Goal: Navigation & Orientation: Understand site structure

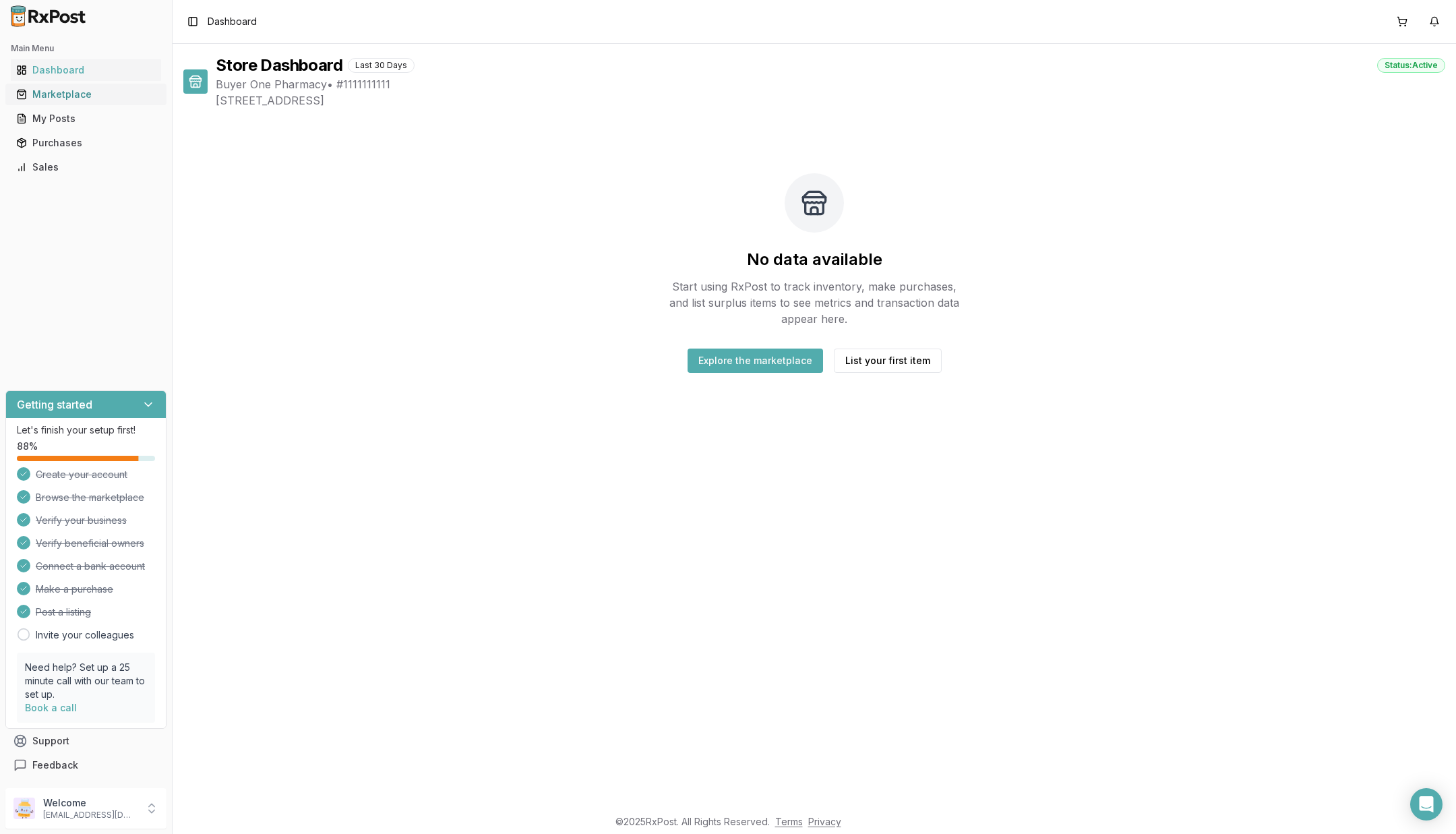
click at [51, 87] on link "Marketplace" at bounding box center [86, 94] width 150 height 25
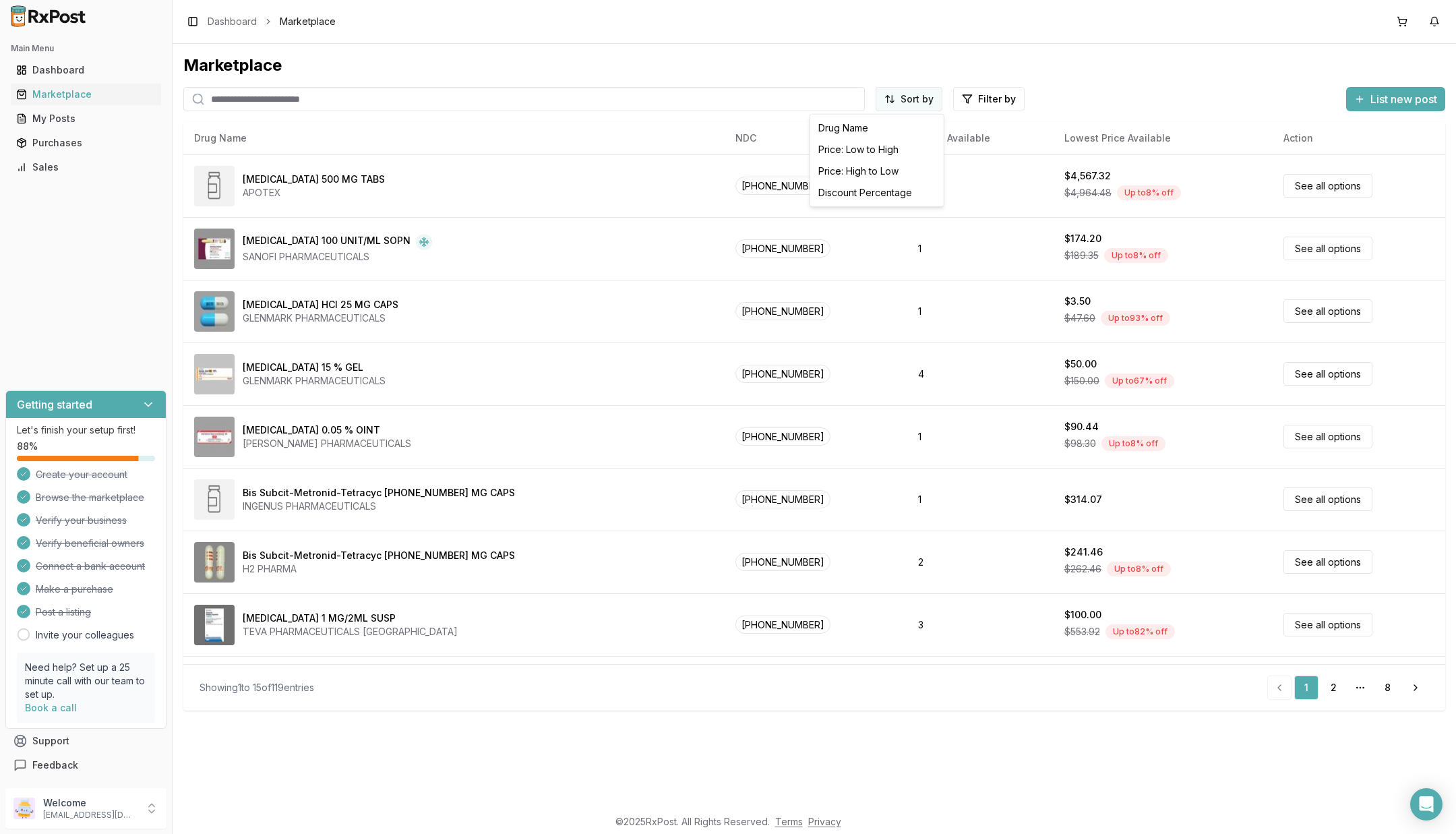
click at [927, 110] on html "Main Menu Dashboard Marketplace My Posts Purchases Sales Getting started Let's …" at bounding box center [728, 417] width 1456 height 834
click at [902, 166] on div "Price: High to Low" at bounding box center [877, 171] width 128 height 22
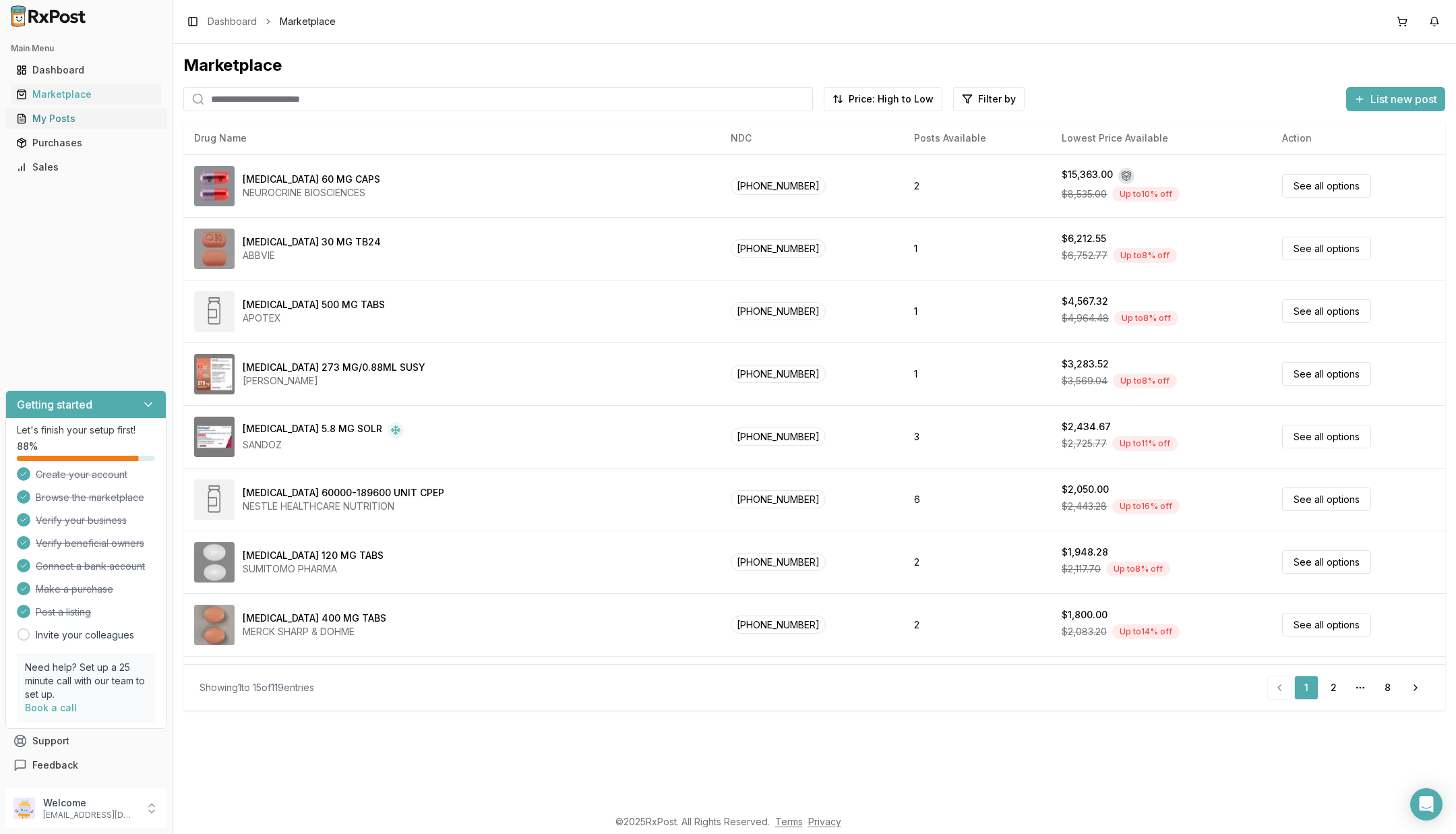
click at [51, 122] on div "My Posts" at bounding box center [86, 118] width 140 height 13
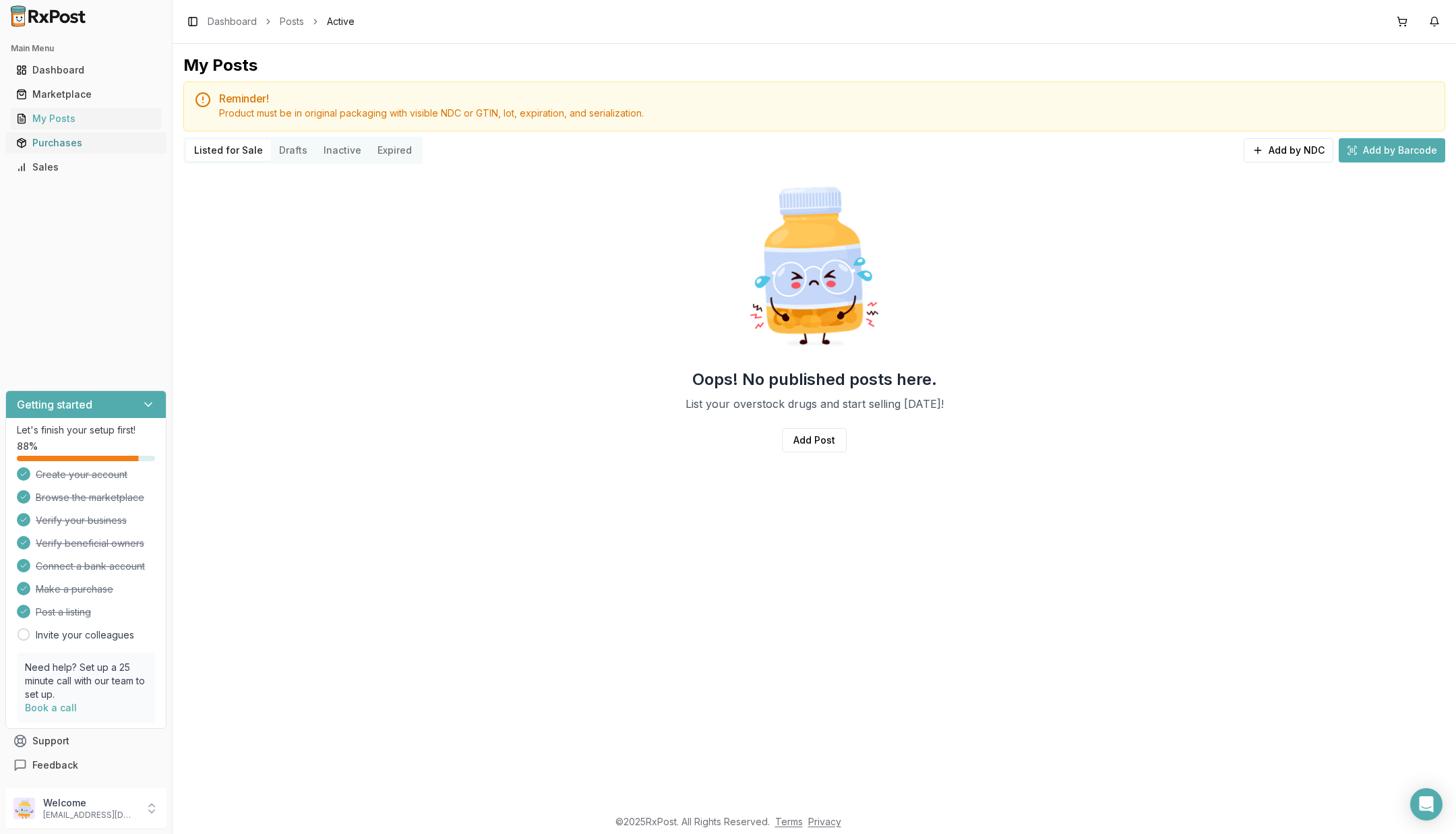
click at [51, 144] on div "Purchases" at bounding box center [86, 143] width 140 height 13
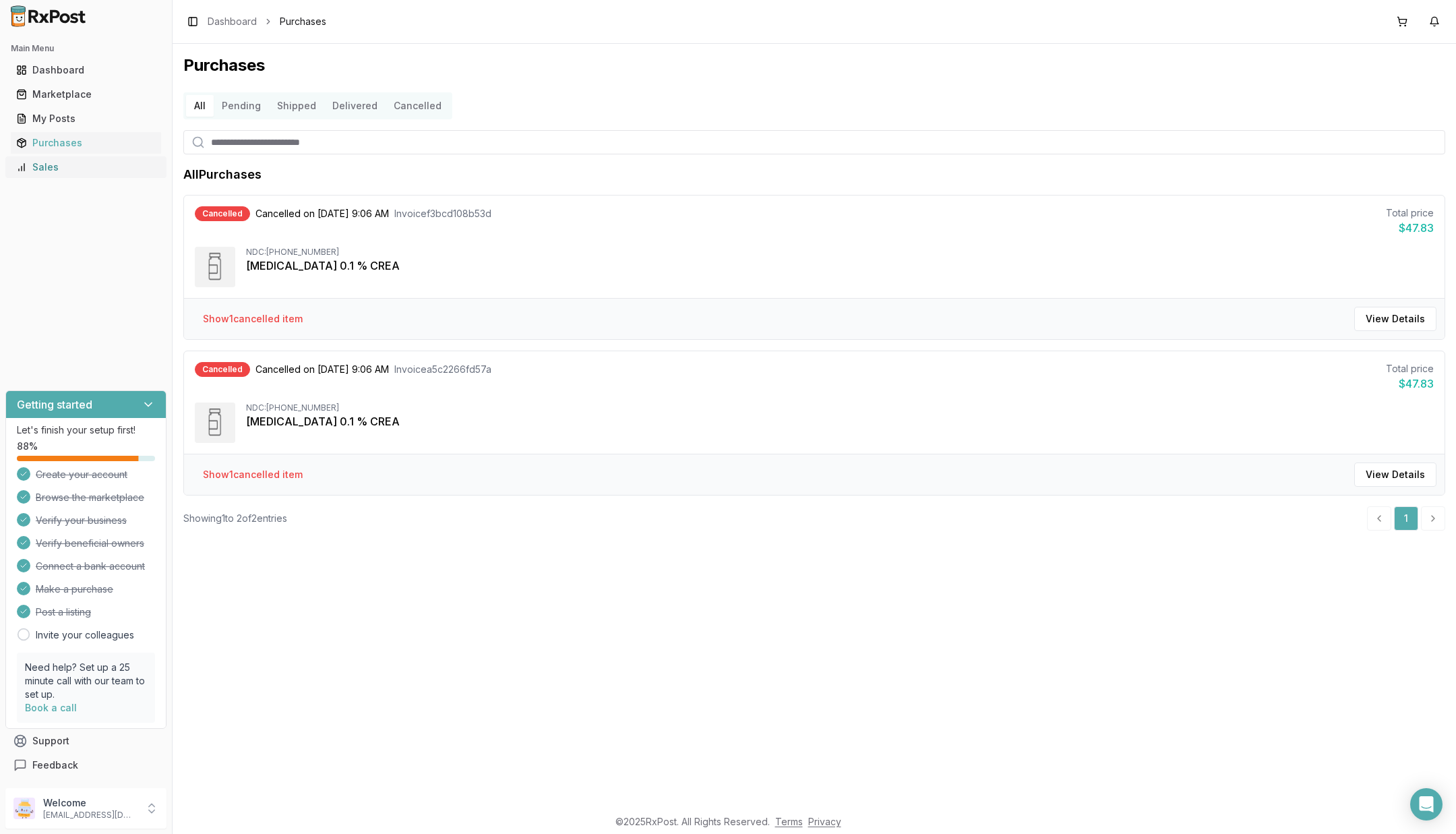
click at [54, 166] on div "Sales" at bounding box center [86, 167] width 140 height 13
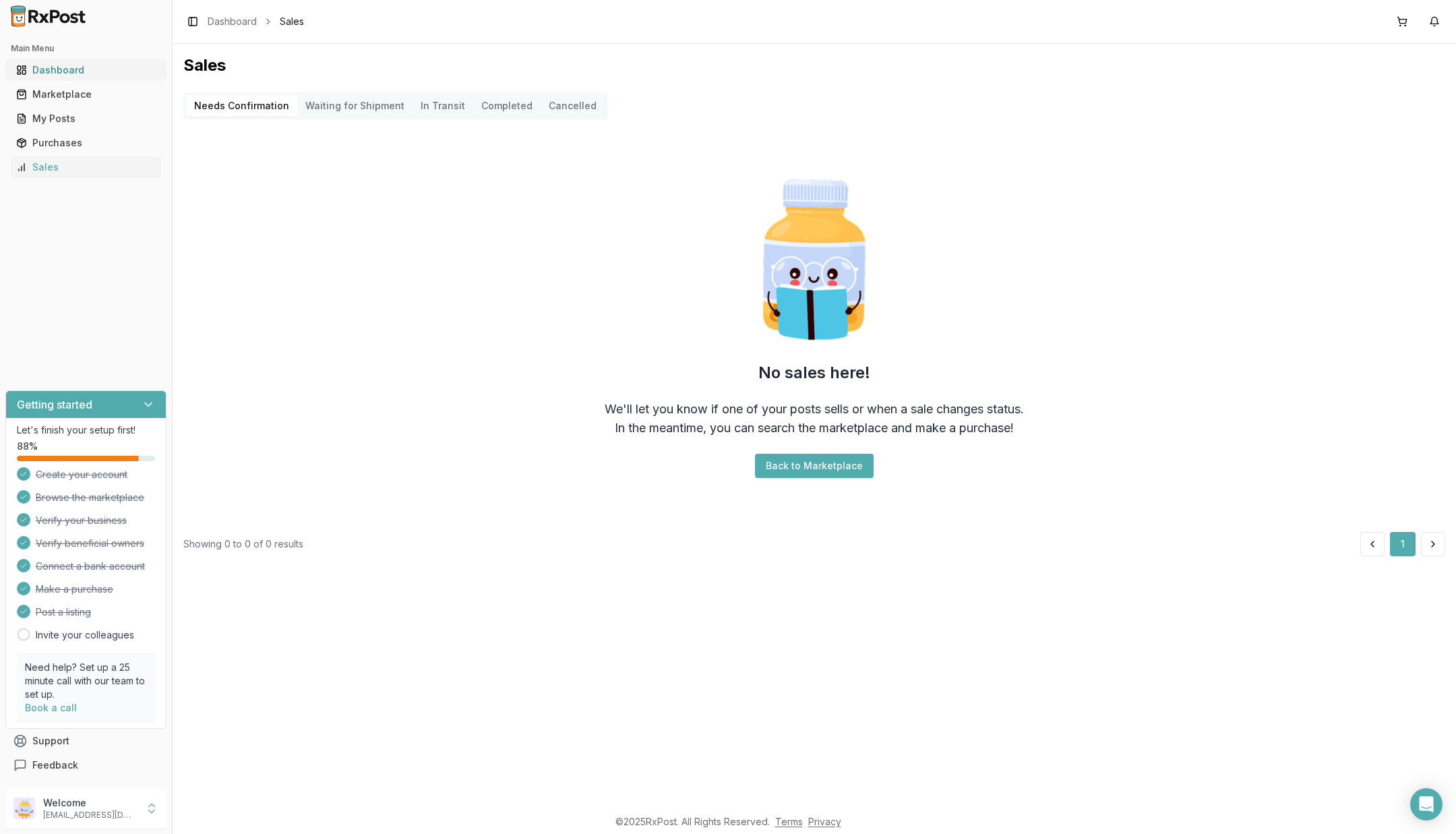
click at [53, 63] on div "Dashboard" at bounding box center [86, 70] width 140 height 13
